Goal: Task Accomplishment & Management: Use online tool/utility

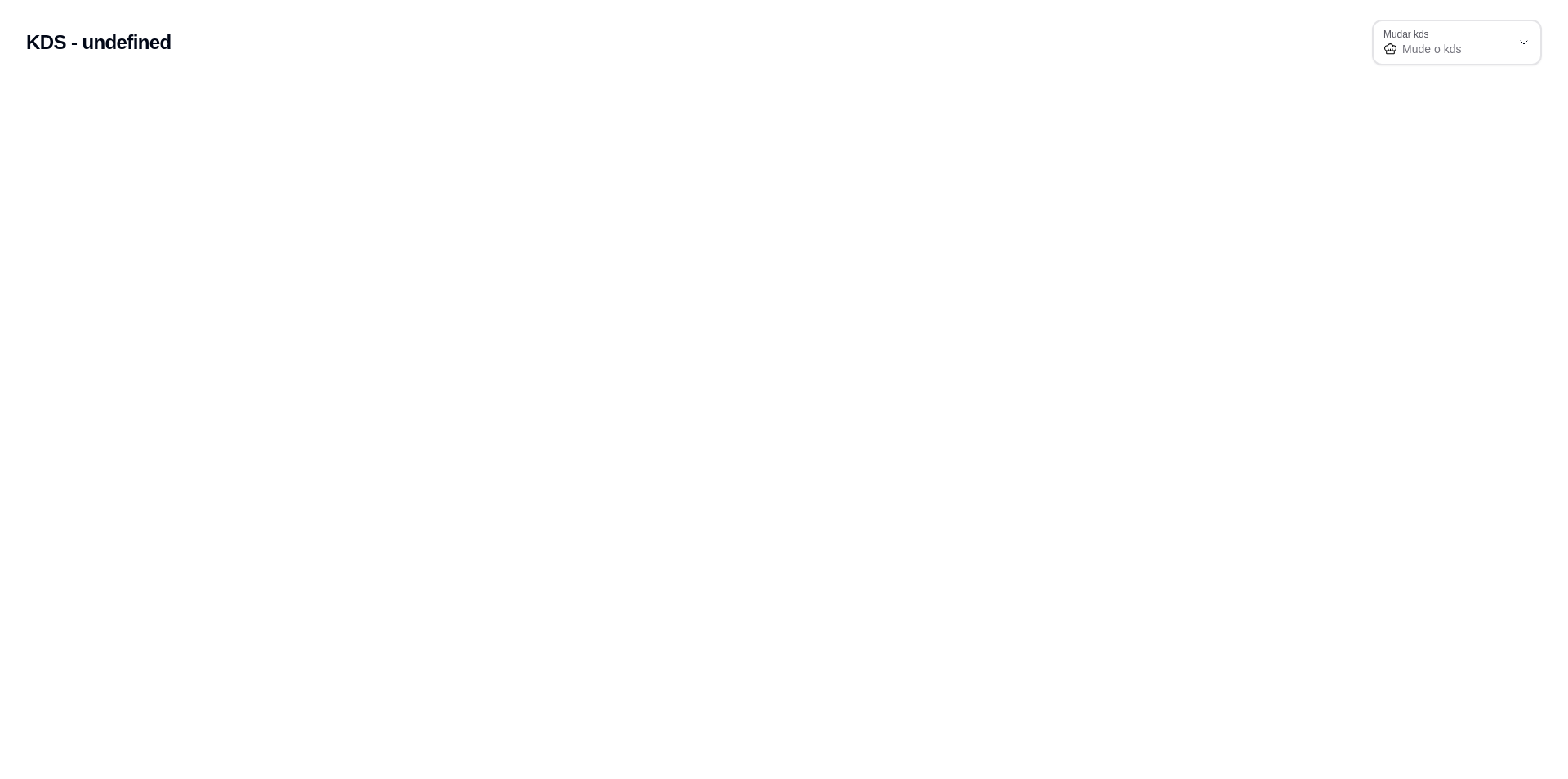
click at [1495, 46] on span "Mude o kds" at bounding box center [1456, 49] width 108 height 16
click at [1442, 90] on span "Churrasqueira" at bounding box center [1449, 87] width 123 height 15
select select "68a6457c5c2c2f27c87b6fcd"
click at [1476, 50] on span "Churrasqueira" at bounding box center [1456, 49] width 108 height 16
click at [1483, 36] on div "Churrasqueira" at bounding box center [1447, 43] width 127 height 29
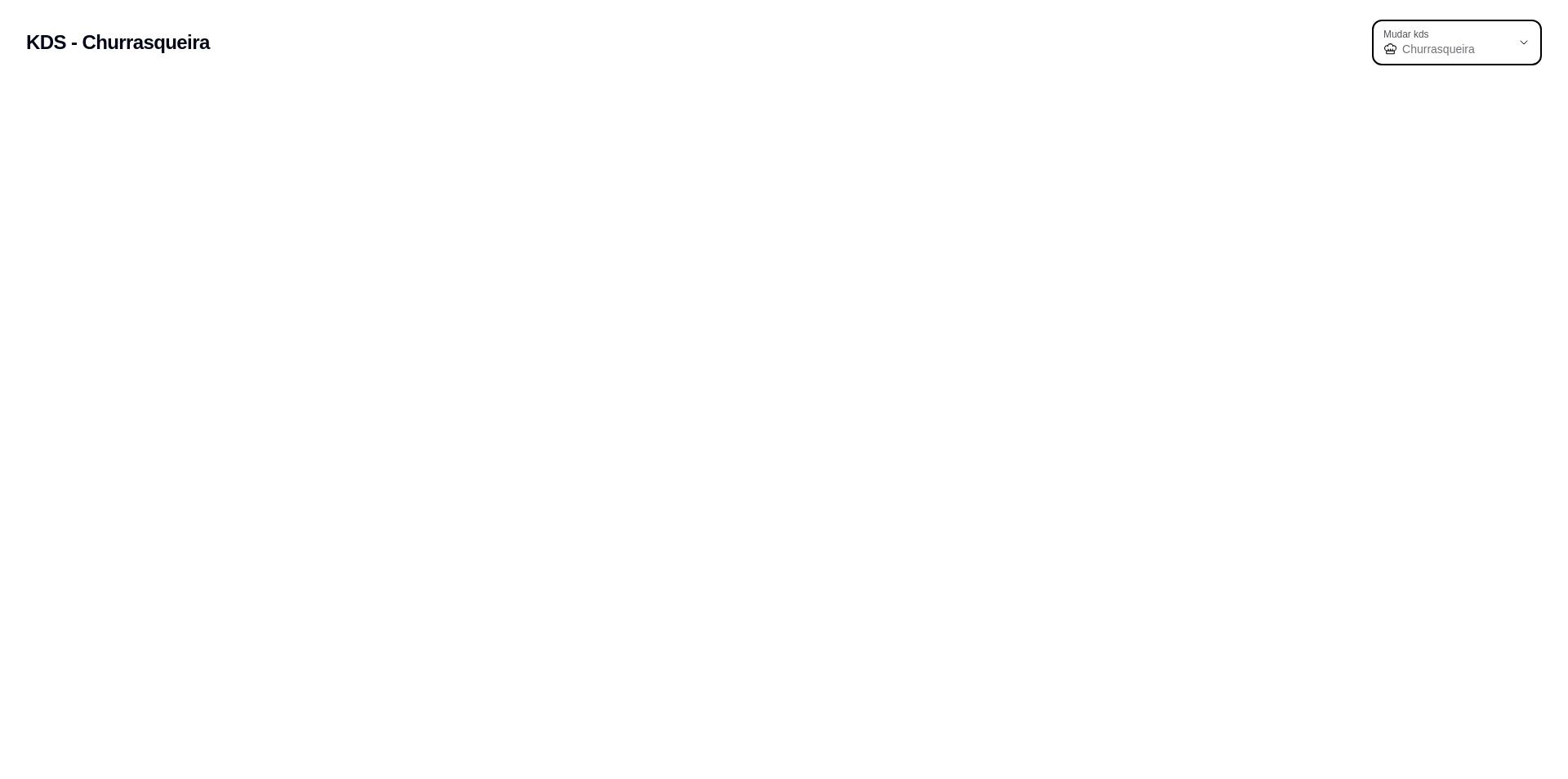
click at [332, 298] on body "KDS - Churrasqueira 68a6457c5c2c2f27c87b6fcd Mudar kds Churrasqueira Mudar kds …" at bounding box center [784, 390] width 1568 height 779
click at [1477, 46] on span "Churrasqueira" at bounding box center [1456, 49] width 108 height 16
click at [1472, 96] on span "Churrasqueira" at bounding box center [1449, 87] width 123 height 15
click at [1473, 52] on span "Churrasqueira" at bounding box center [1456, 49] width 108 height 16
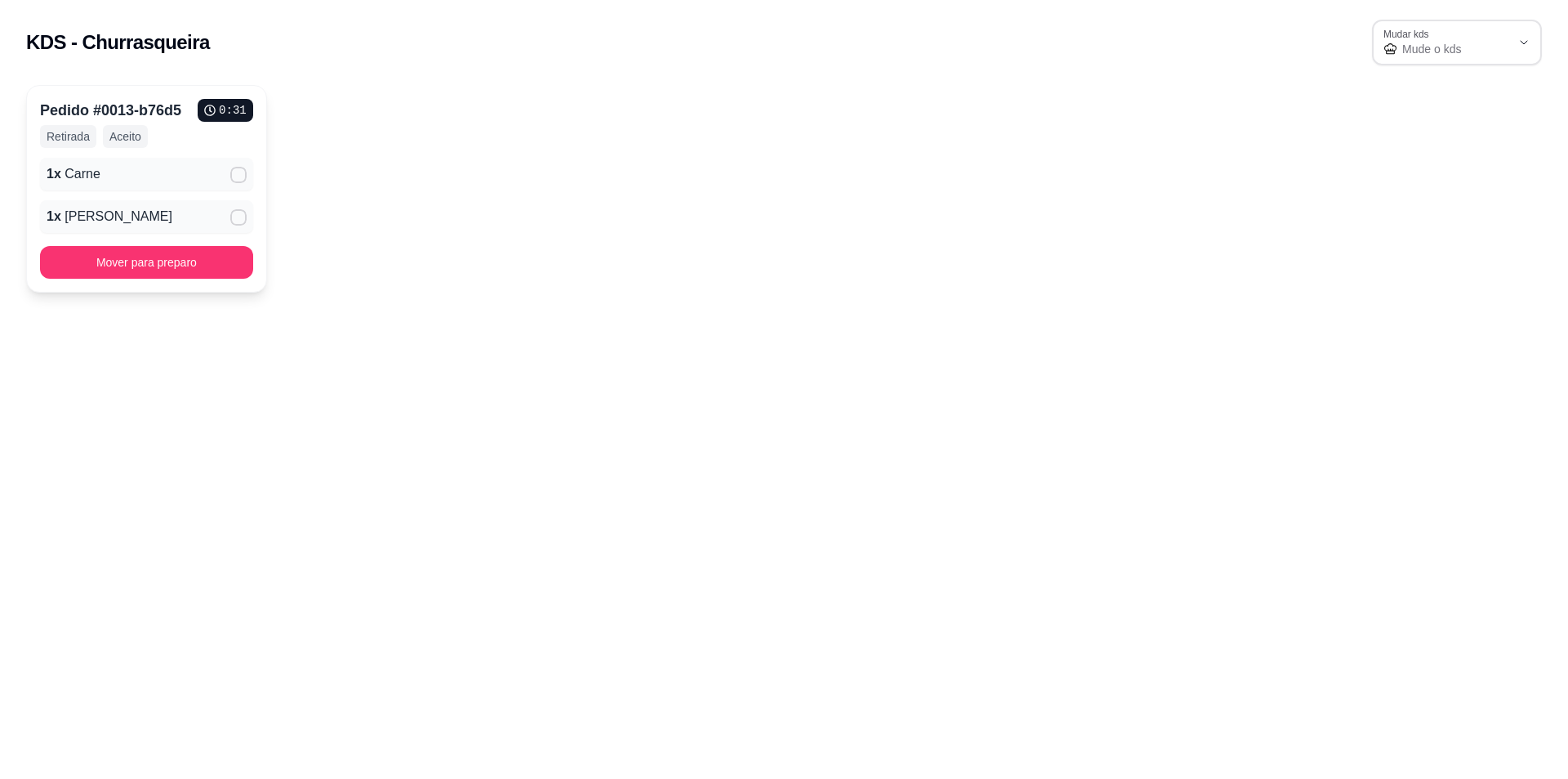
select select "68a6457c5c2c2f27c87b6fcd"
click at [128, 159] on div "1 x Carne" at bounding box center [146, 174] width 213 height 33
click at [238, 218] on icon at bounding box center [238, 217] width 13 height 10
click at [238, 220] on input "" at bounding box center [235, 226] width 11 height 11
click at [138, 264] on button "Mover para preparo" at bounding box center [146, 262] width 213 height 33
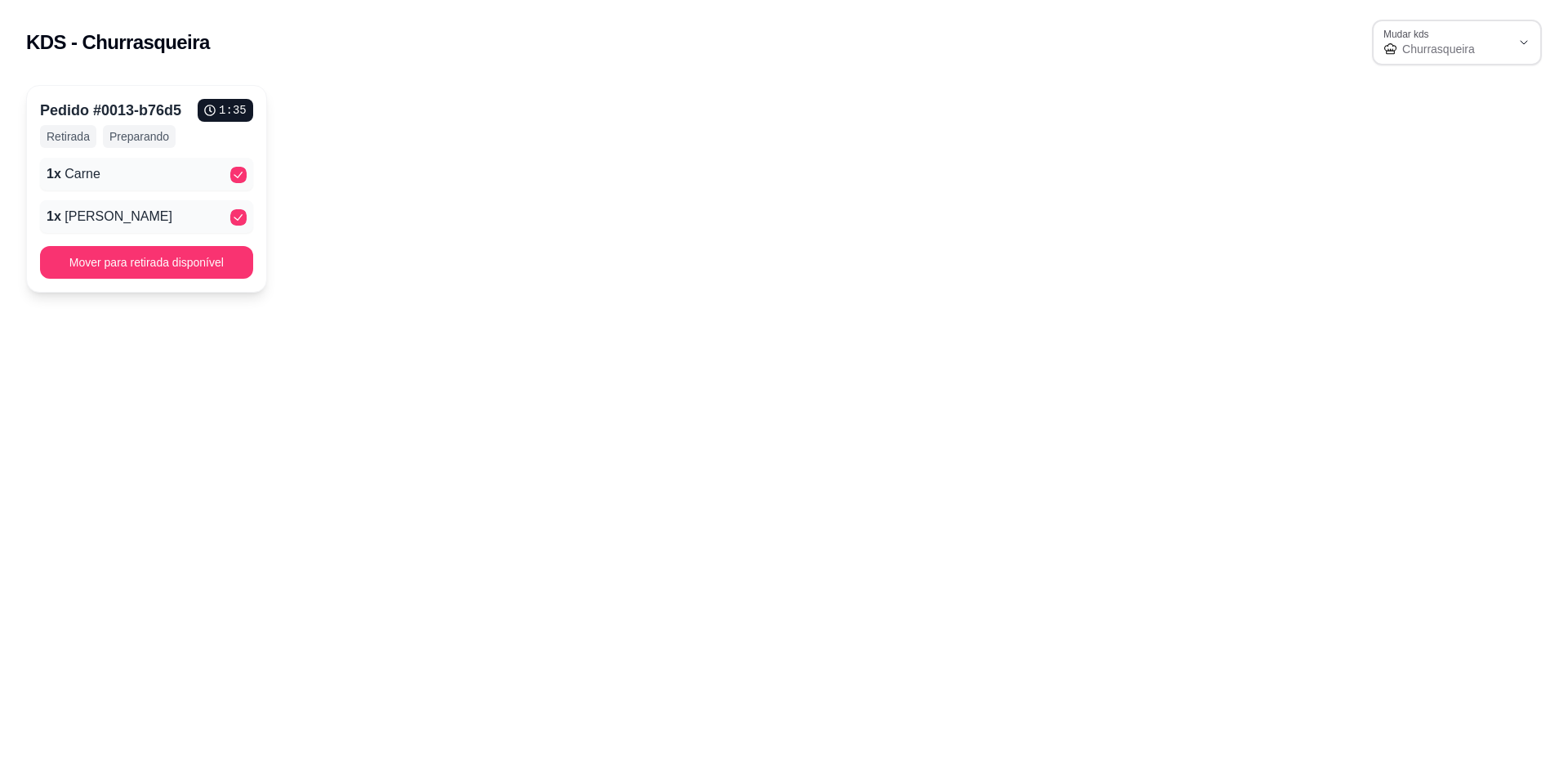
click at [157, 272] on button "Mover para retirada disponível" at bounding box center [146, 262] width 213 height 33
